Goal: Information Seeking & Learning: Find specific fact

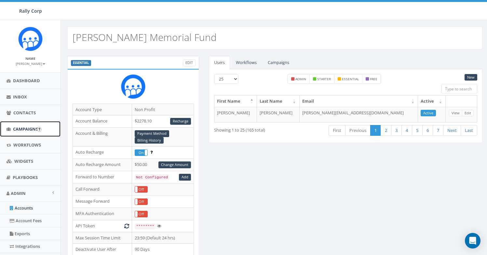
click at [26, 132] on link "Campaigns" at bounding box center [30, 129] width 60 height 16
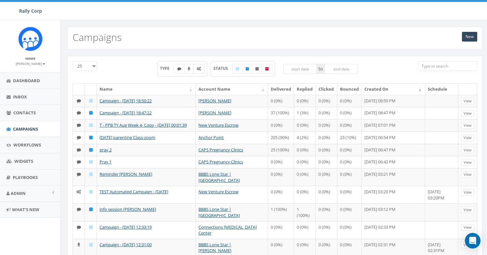
click at [203, 72] on label at bounding box center [198, 69] width 11 height 10
checkbox input "true"
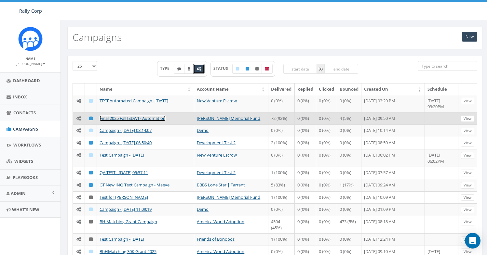
click at [151, 117] on link "Final 2025 Fall [SDW] - Automation" at bounding box center [133, 118] width 66 height 6
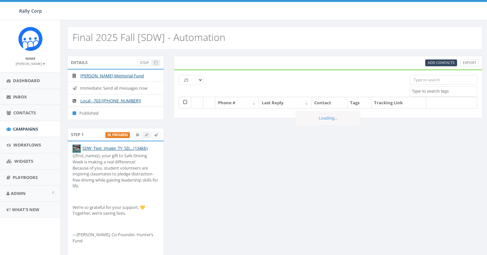
select select
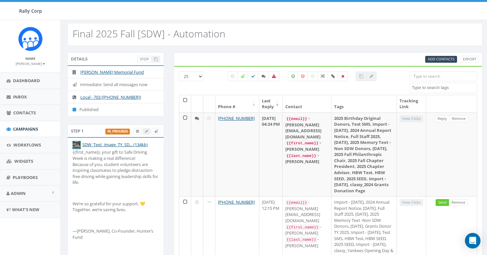
scroll to position [12, 0]
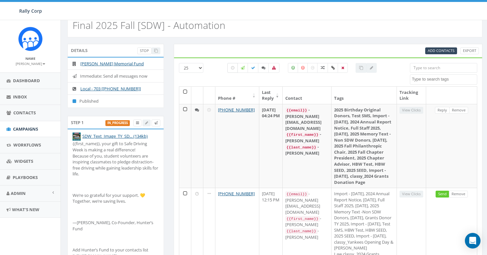
click at [232, 71] on label at bounding box center [232, 68] width 10 height 10
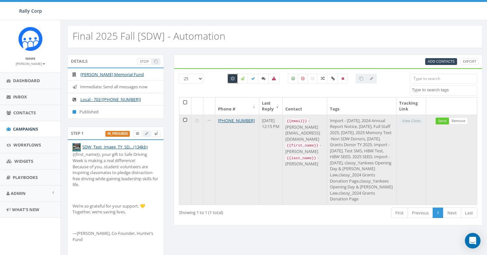
scroll to position [0, 0]
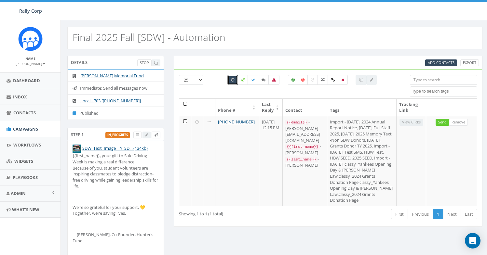
click at [233, 81] on icon at bounding box center [232, 80] width 3 height 4
checkbox input "false"
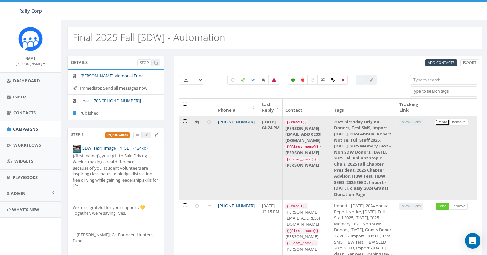
click at [441, 122] on link "Reply" at bounding box center [442, 122] width 15 height 7
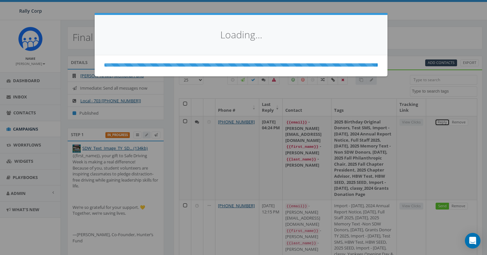
select select
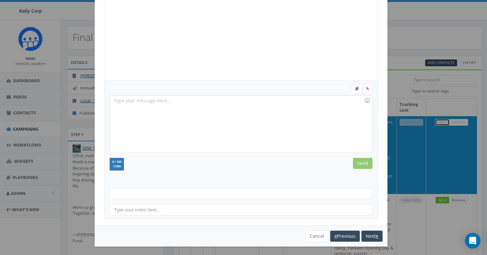
scroll to position [71, 0]
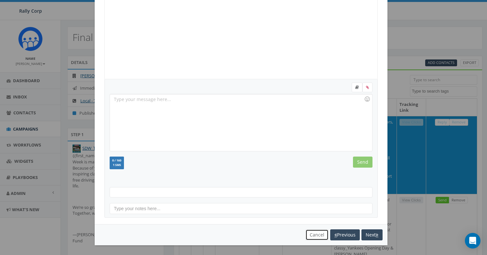
click at [311, 232] on button "Cancel" at bounding box center [316, 235] width 23 height 11
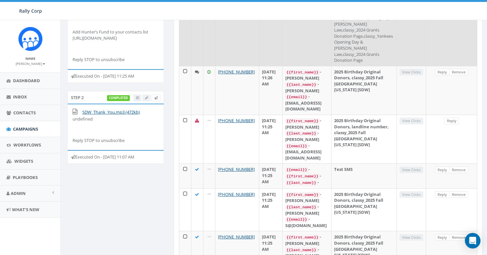
scroll to position [319, 0]
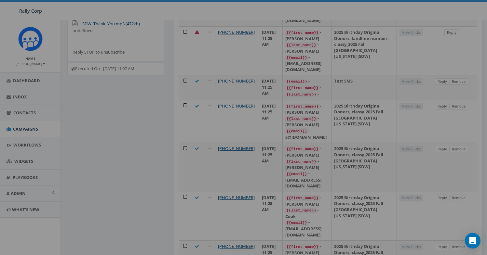
scroll to position [0, 0]
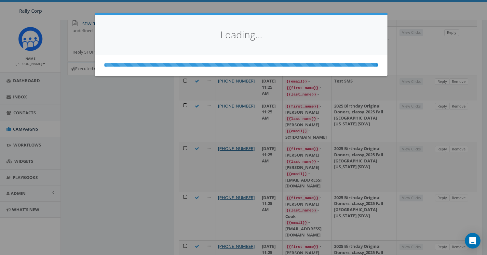
select select
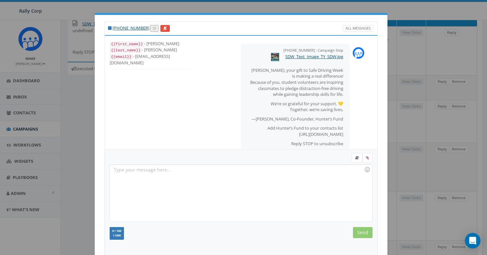
scroll to position [71, 0]
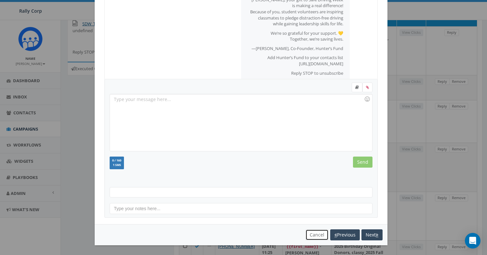
click at [305, 234] on button "Cancel" at bounding box center [316, 235] width 23 height 11
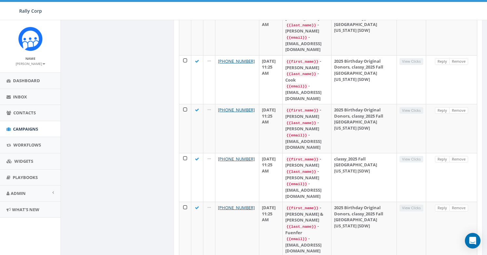
scroll to position [459, 0]
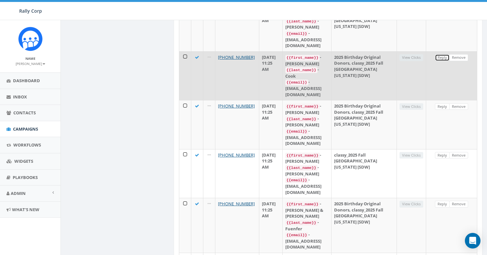
click at [443, 61] on link "Reply" at bounding box center [442, 57] width 15 height 7
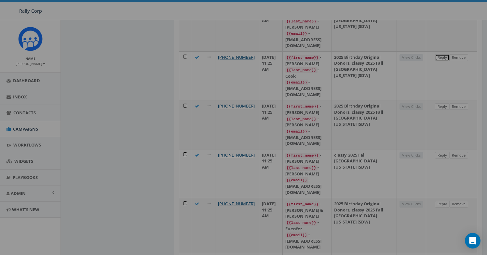
scroll to position [0, 0]
select select
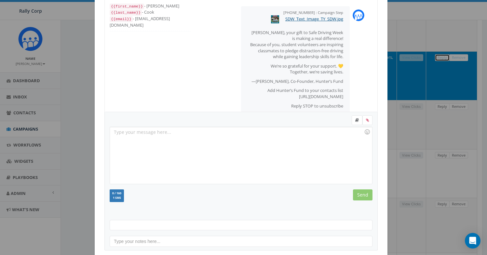
scroll to position [71, 0]
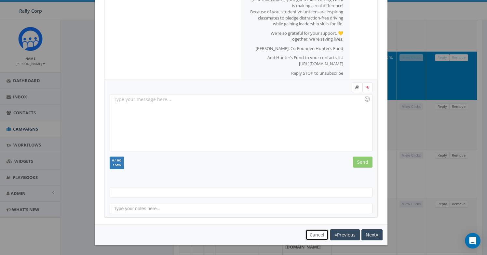
click at [314, 234] on button "Cancel" at bounding box center [316, 235] width 23 height 11
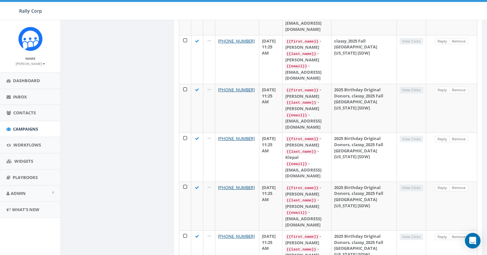
scroll to position [983, 0]
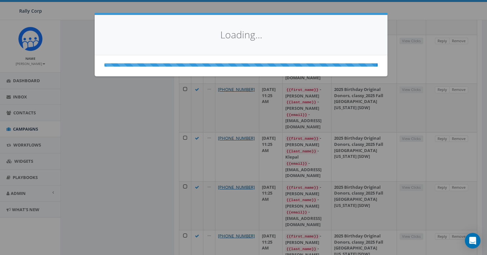
scroll to position [0, 0]
select select
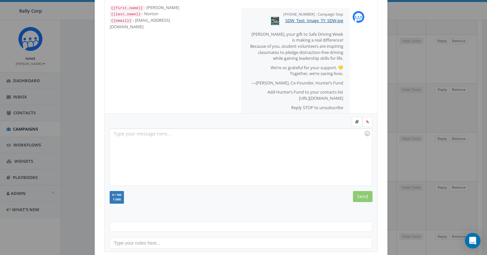
scroll to position [71, 0]
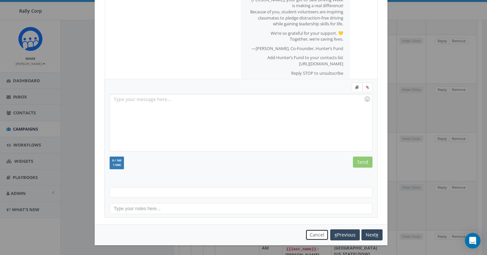
click at [315, 235] on button "Cancel" at bounding box center [316, 235] width 23 height 11
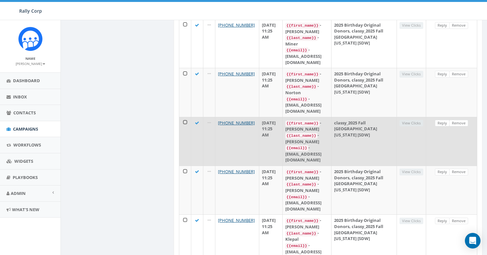
scroll to position [983, 0]
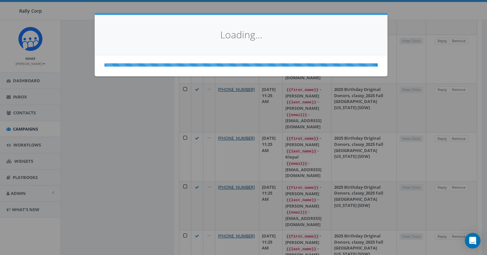
scroll to position [0, 0]
select select
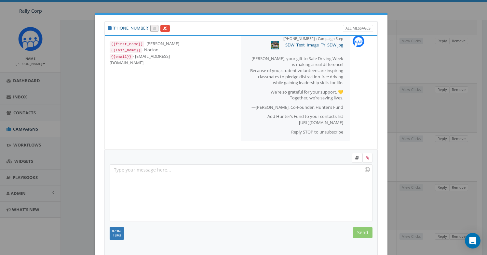
scroll to position [71, 0]
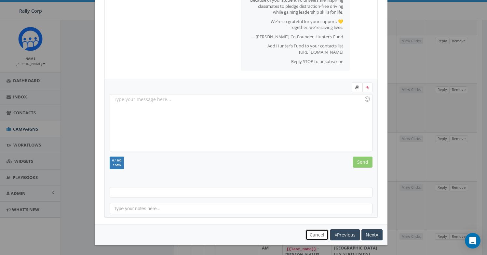
click at [310, 232] on button "Cancel" at bounding box center [316, 235] width 23 height 11
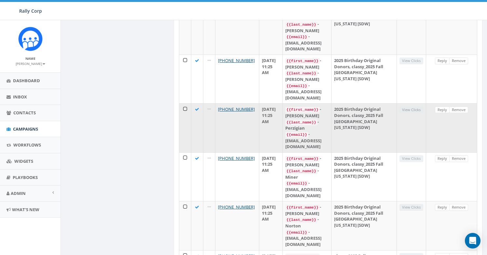
scroll to position [812, 0]
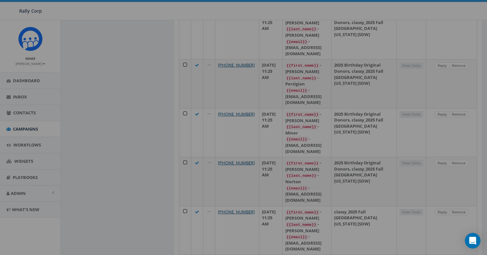
scroll to position [0, 0]
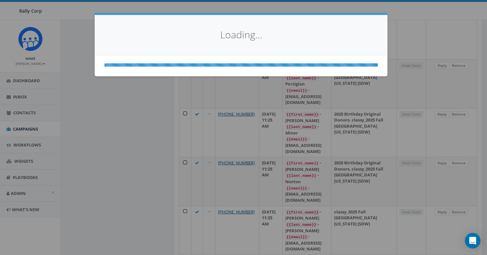
select select
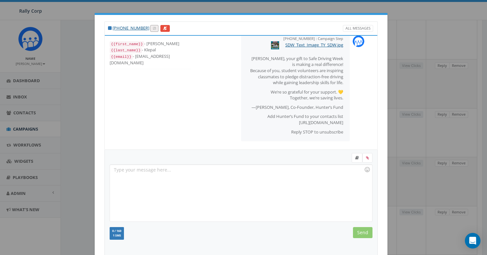
scroll to position [71, 0]
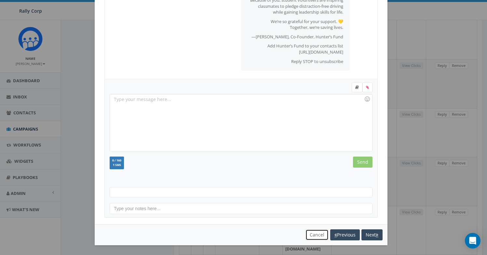
click at [311, 236] on button "Cancel" at bounding box center [316, 235] width 23 height 11
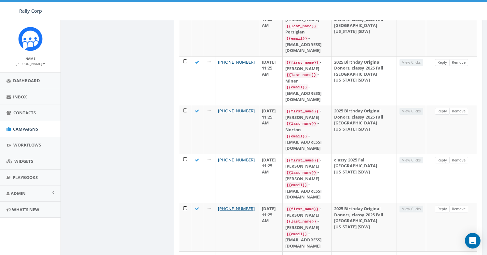
scroll to position [983, 0]
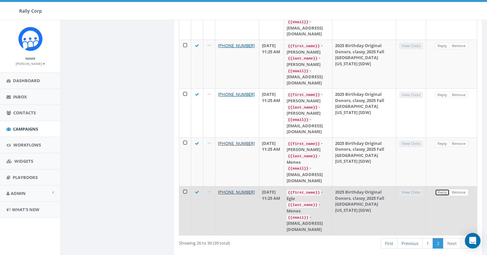
click at [445, 189] on link "Reply" at bounding box center [442, 192] width 15 height 7
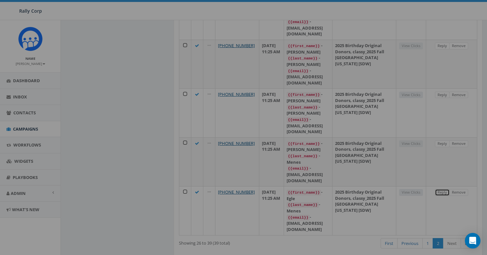
scroll to position [0, 0]
select select
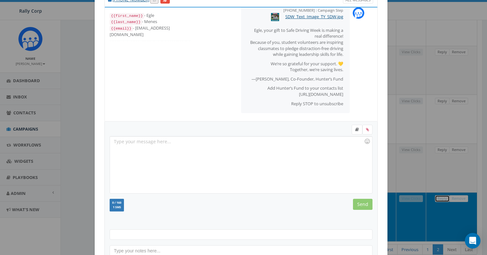
scroll to position [71, 0]
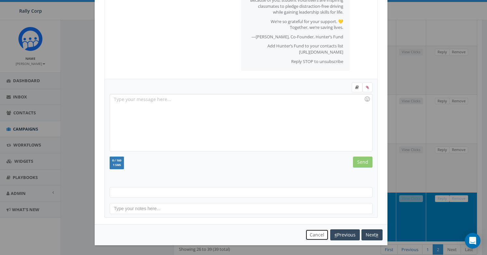
click at [312, 233] on button "Cancel" at bounding box center [316, 235] width 23 height 11
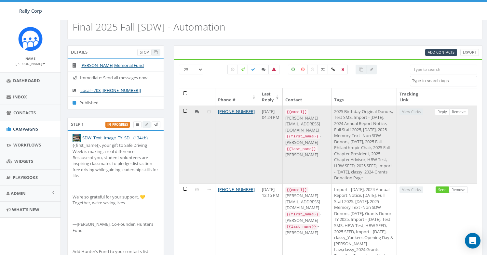
scroll to position [11, 0]
drag, startPoint x: 250, startPoint y: 111, endPoint x: 215, endPoint y: 112, distance: 34.5
click at [215, 112] on td "+1 703-587-2777" at bounding box center [237, 144] width 44 height 78
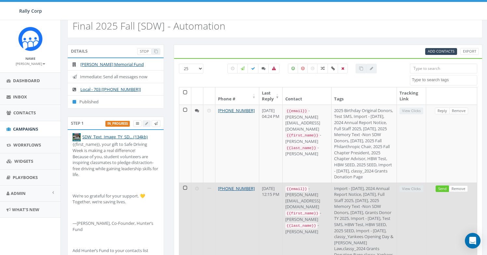
copy link "+1 703-587-2777"
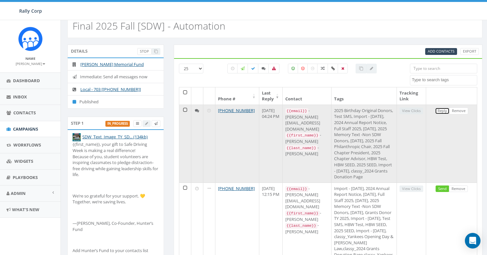
click at [441, 113] on link "Reply" at bounding box center [442, 111] width 15 height 7
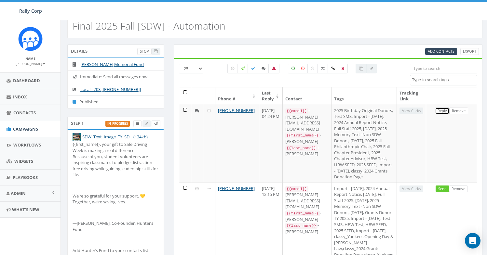
scroll to position [0, 0]
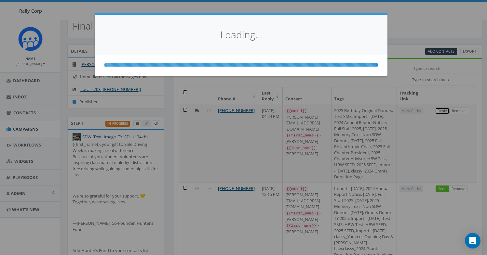
select select
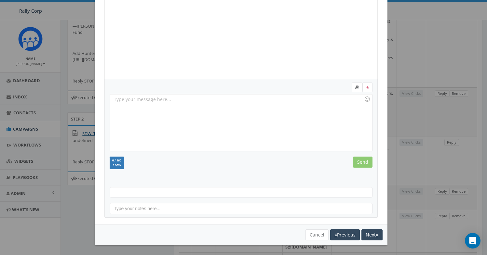
scroll to position [209, 0]
click at [307, 234] on button "Cancel" at bounding box center [316, 235] width 23 height 11
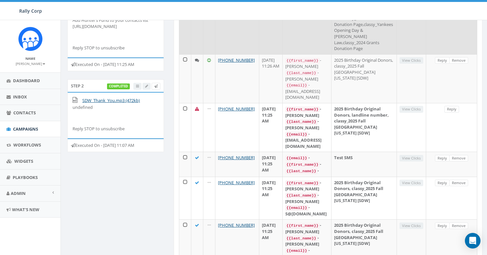
scroll to position [293, 0]
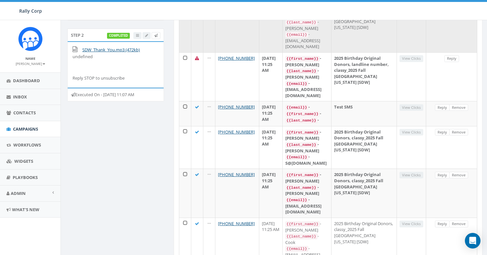
click at [443, 13] on link "Reply" at bounding box center [442, 10] width 15 height 7
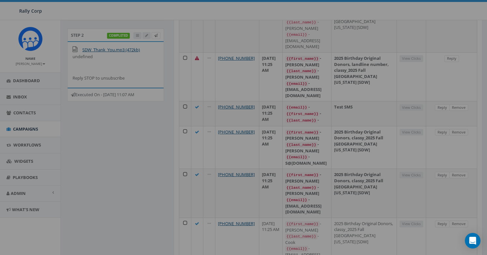
scroll to position [0, 0]
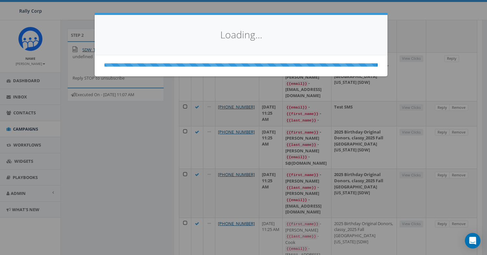
select select
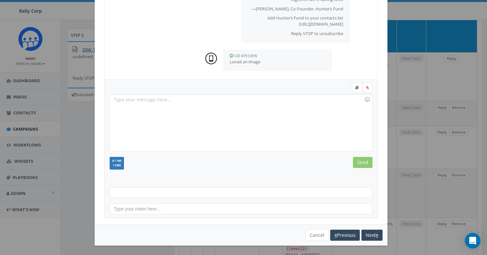
scroll to position [71, 0]
click at [306, 234] on button "Cancel" at bounding box center [316, 235] width 23 height 11
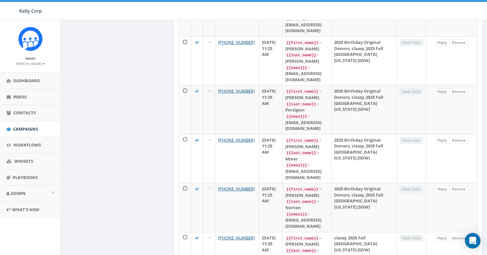
scroll to position [983, 0]
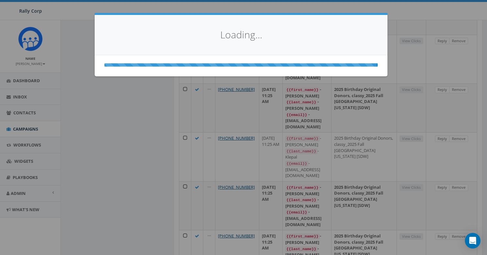
select select
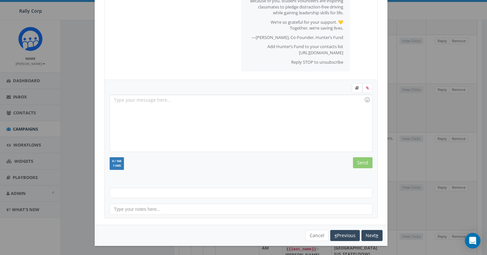
scroll to position [71, 0]
click at [314, 235] on button "Cancel" at bounding box center [316, 235] width 23 height 11
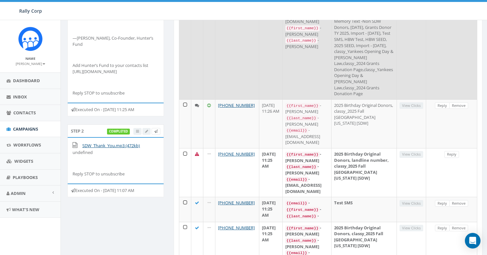
scroll to position [230, 0]
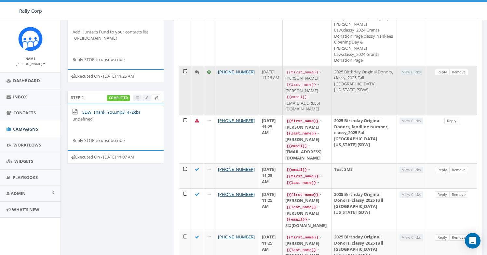
drag, startPoint x: 249, startPoint y: 189, endPoint x: 209, endPoint y: 190, distance: 40.4
click at [209, 115] on tr "+1 571-221-0313 September 04, 2025 11:26 AM {{first_name}} - Nancy {{last_name}…" at bounding box center [328, 90] width 298 height 49
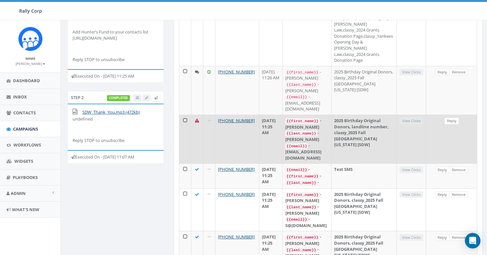
copy tr "+1 571-221-0313"
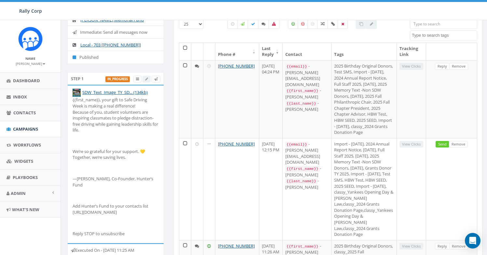
scroll to position [0, 0]
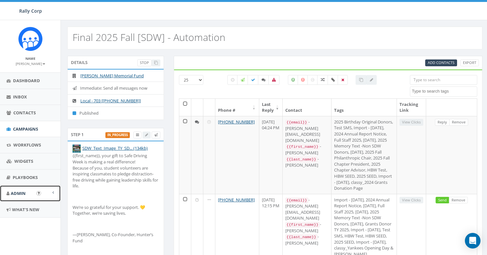
click at [25, 199] on link "Admin" at bounding box center [30, 194] width 60 height 16
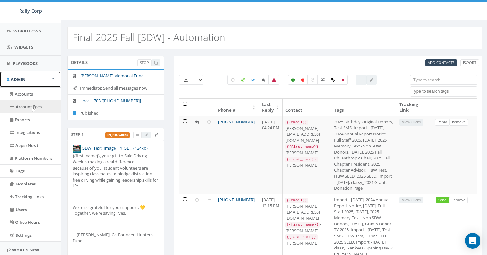
scroll to position [126, 0]
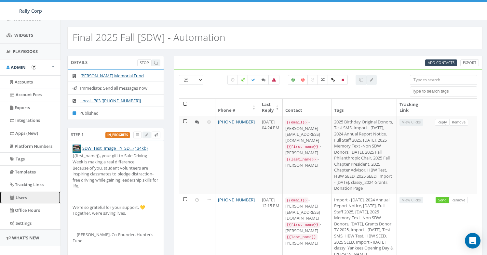
click at [32, 200] on link "Users" at bounding box center [30, 198] width 60 height 13
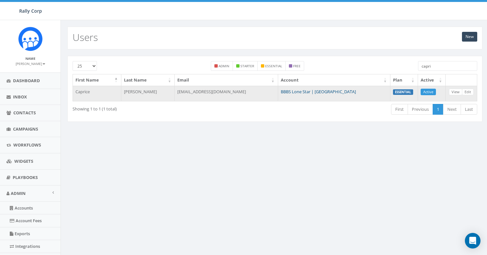
type input "capri"
click at [323, 92] on link "BBBS Lone Star | Dallas" at bounding box center [318, 92] width 75 height 6
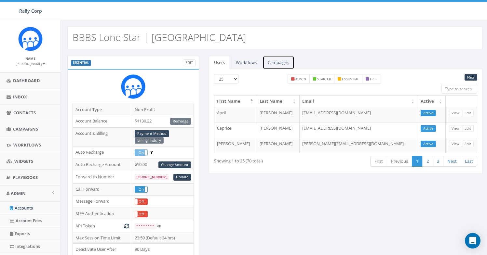
click at [279, 65] on link "Campaigns" at bounding box center [278, 62] width 32 height 13
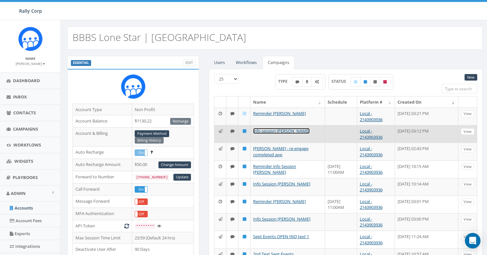
click at [291, 129] on link "info session [PERSON_NAME]" at bounding box center [281, 131] width 57 height 6
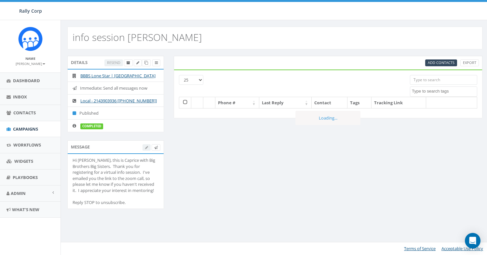
select select
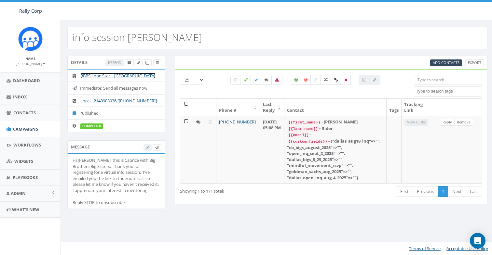
click at [110, 77] on link "BBBS Lone Star | [GEOGRAPHIC_DATA]" at bounding box center [117, 76] width 75 height 6
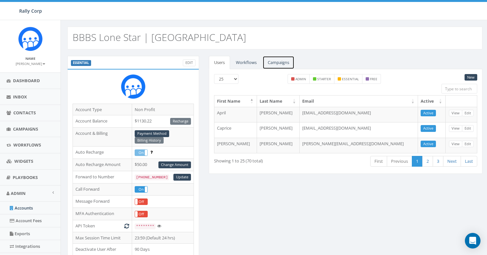
click at [283, 60] on link "Campaigns" at bounding box center [278, 62] width 32 height 13
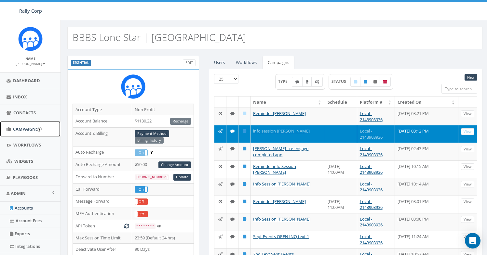
click at [29, 135] on link "Campaigns" at bounding box center [30, 129] width 60 height 16
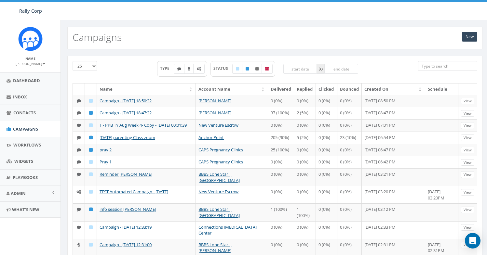
click at [84, 69] on select "25 50 100" at bounding box center [85, 66] width 24 height 10
select select "50"
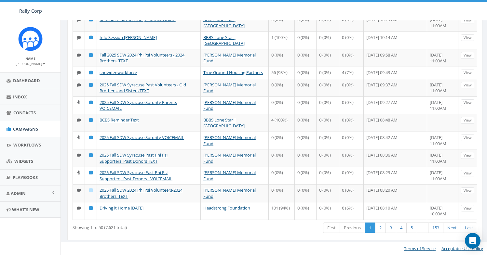
scroll to position [755, 0]
click at [382, 231] on link "2" at bounding box center [380, 228] width 11 height 11
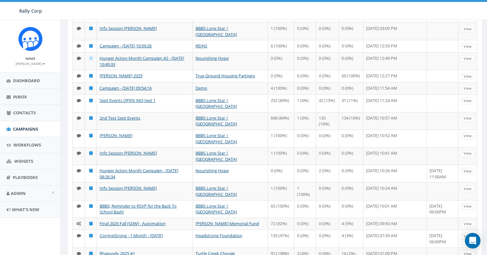
scroll to position [151, 0]
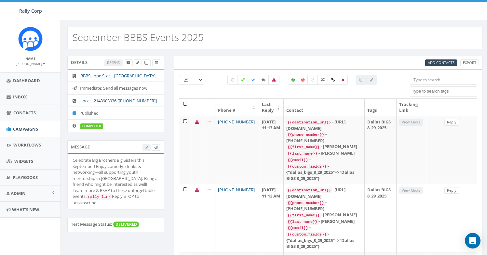
select select
click at [272, 80] on icon at bounding box center [274, 80] width 4 height 4
checkbox input "true"
click at [200, 81] on div "All 0 contact(s) on current page All 834 contact(s) filtered" at bounding box center [302, 86] width 206 height 23
click at [198, 80] on select "25 50 100" at bounding box center [191, 80] width 24 height 10
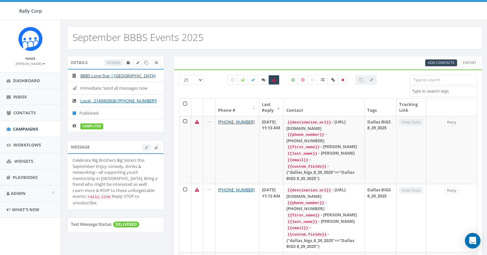
select select "100"
click at [430, 82] on input "search" at bounding box center [443, 80] width 67 height 10
paste input "+1 817-691-7800"
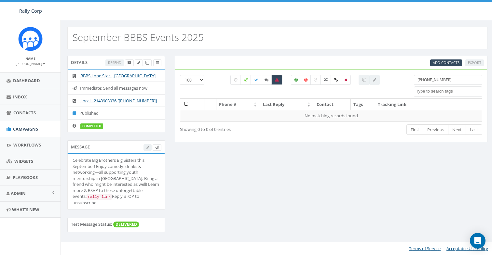
type input "+1 817-691-7800"
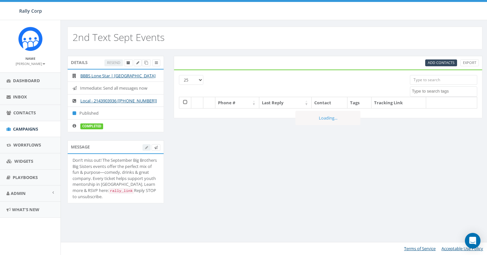
select select
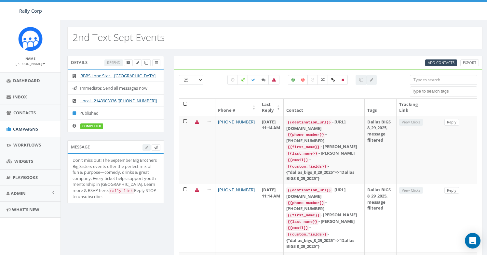
click at [202, 79] on div at bounding box center [302, 86] width 206 height 23
click at [196, 79] on select "25 50 100" at bounding box center [191, 80] width 24 height 10
select select "100"
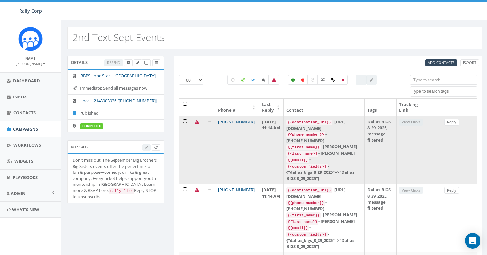
drag, startPoint x: 253, startPoint y: 122, endPoint x: 218, endPoint y: 124, distance: 35.8
click at [218, 124] on td "+1 817-691-7800" at bounding box center [237, 150] width 44 height 68
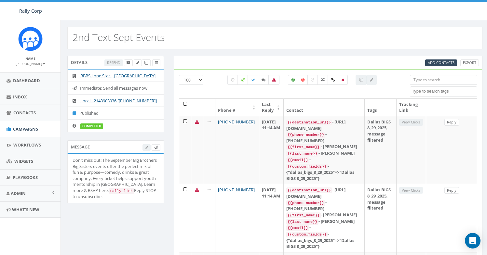
copy link "+1 817-691-7800"
